Goal: Obtain resource: Download file/media

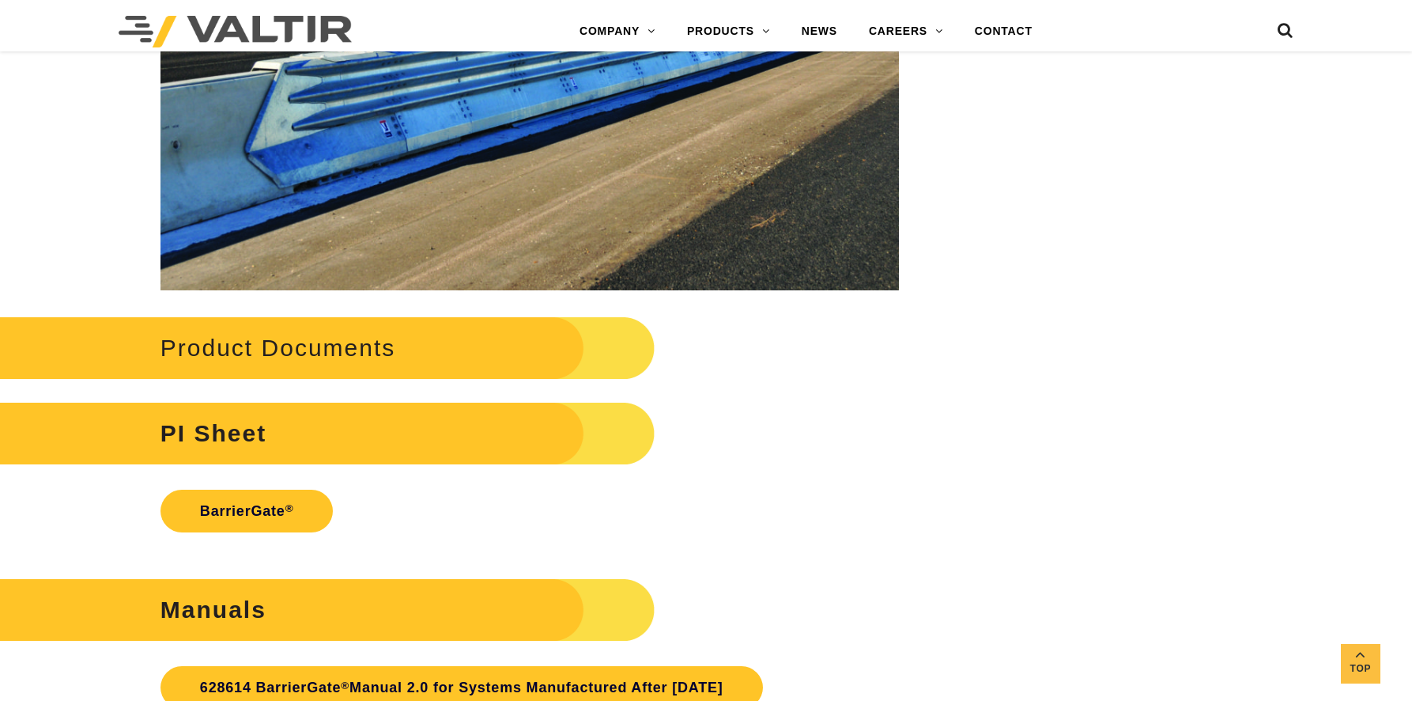
scroll to position [3234, 0]
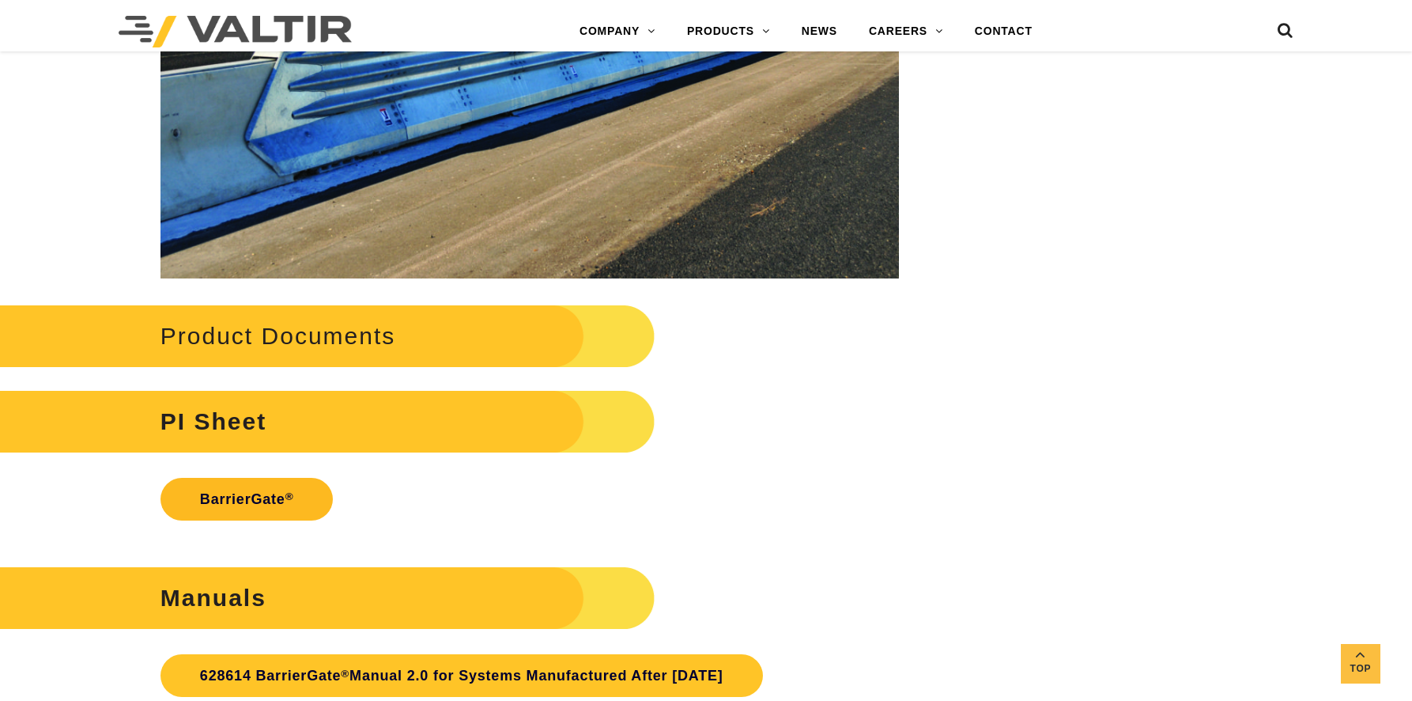
click at [282, 494] on link "BarrierGate ®" at bounding box center [247, 499] width 173 height 43
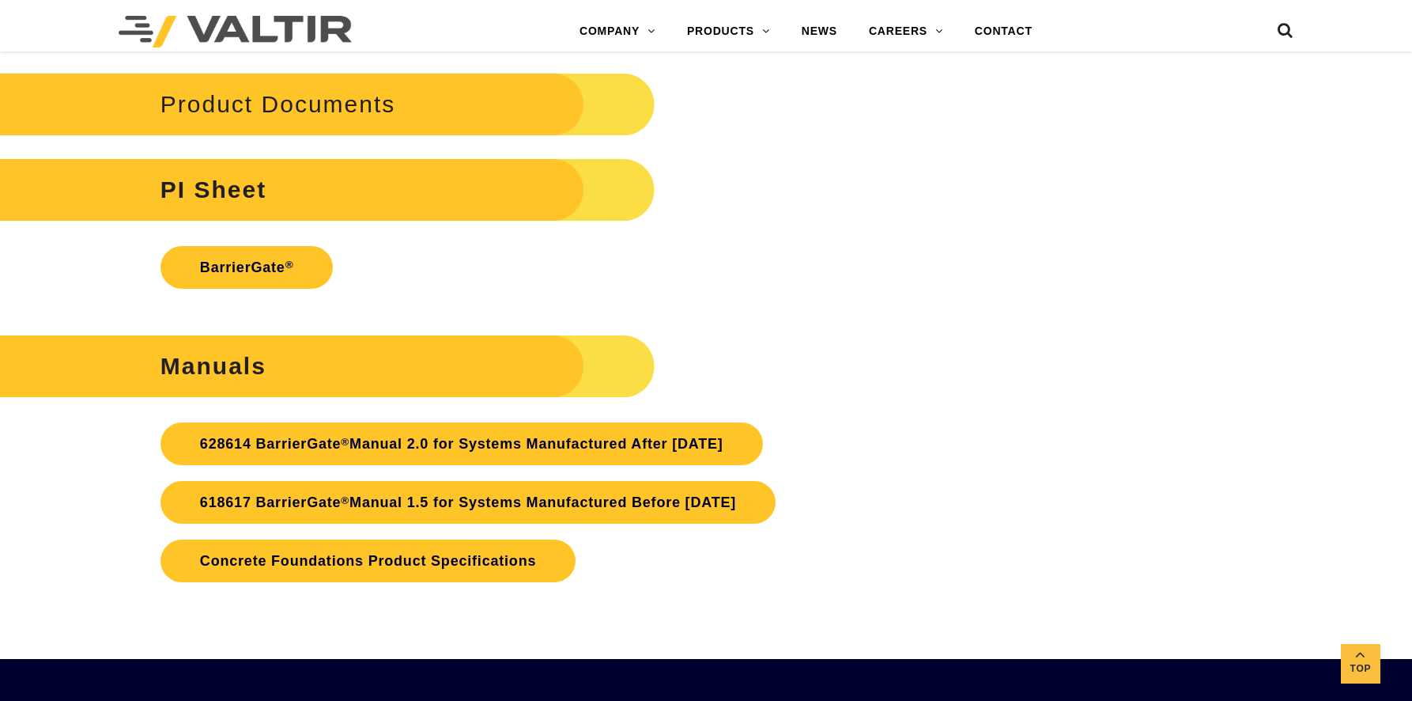
scroll to position [3468, 0]
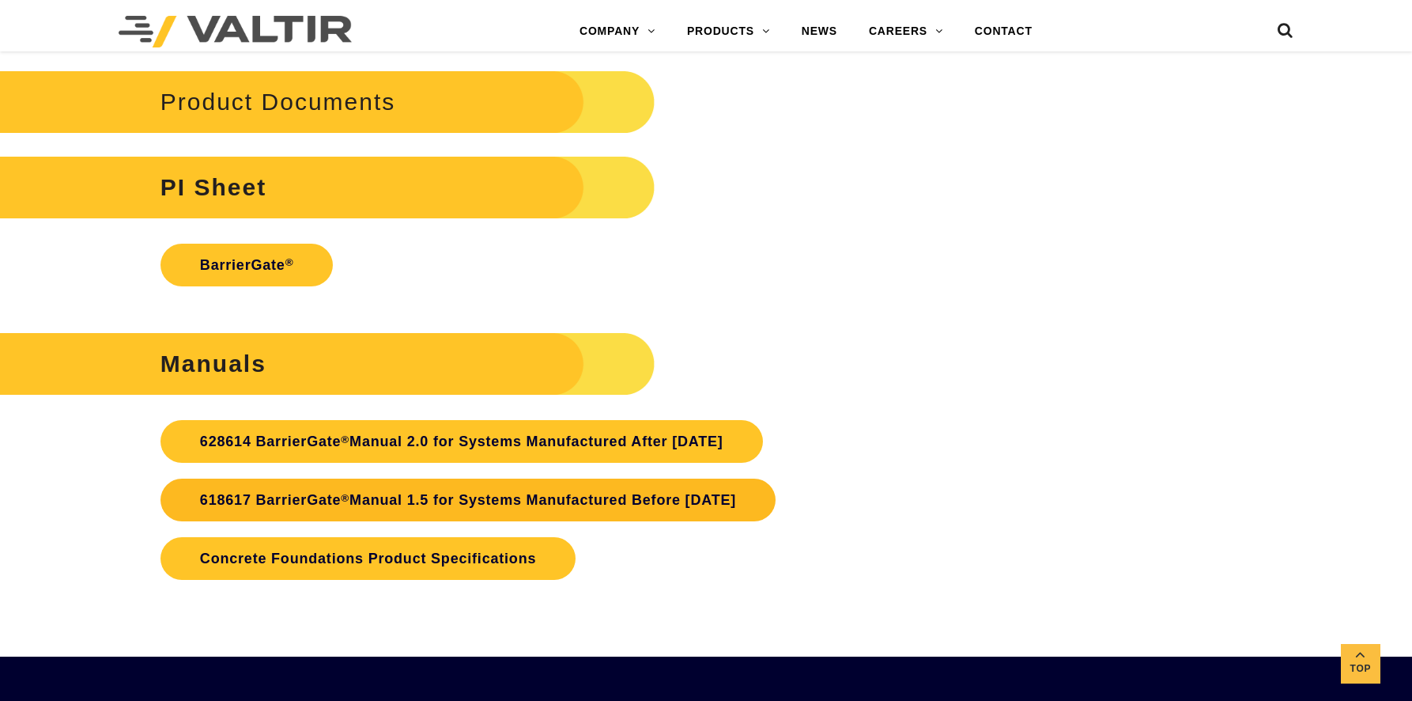
click at [645, 506] on link "618617 BarrierGate ® Manual 1.5 for Systems Manufactured Before January 2024" at bounding box center [468, 499] width 615 height 43
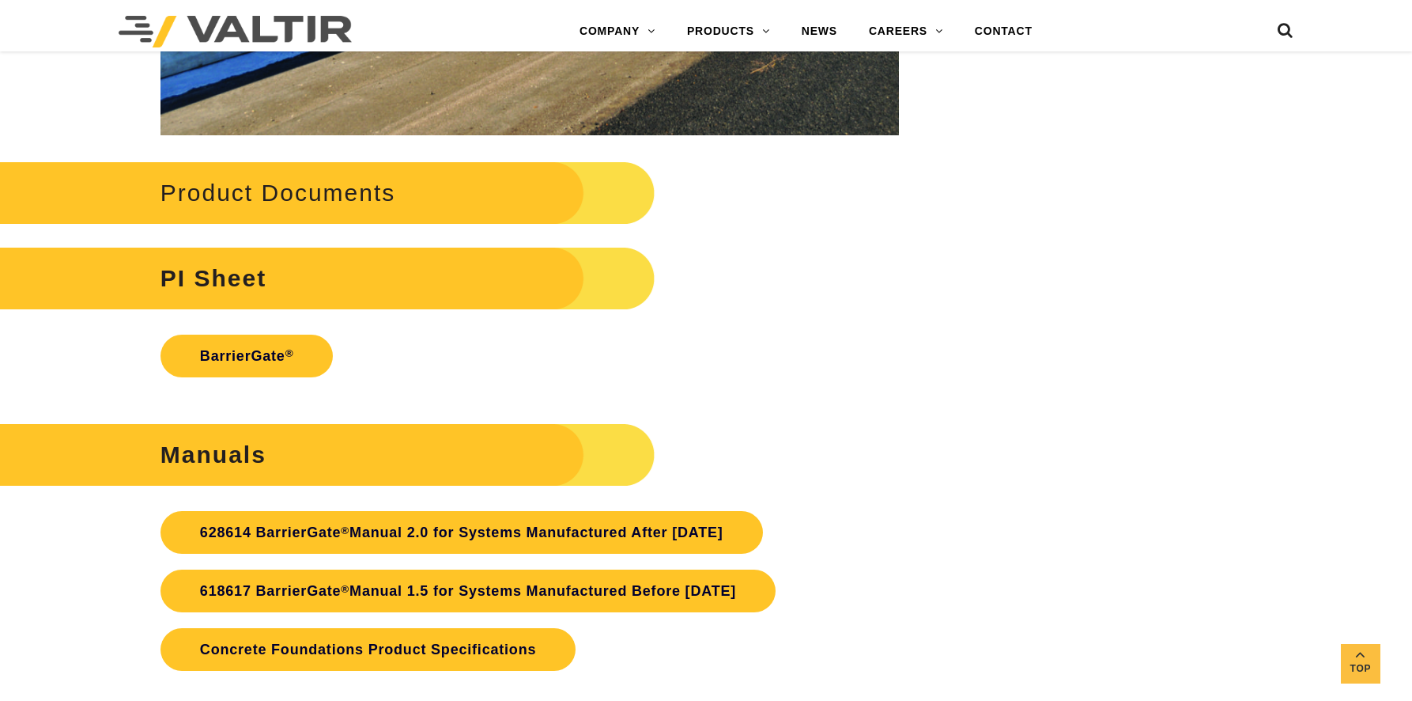
scroll to position [3387, 0]
